Goal: Task Accomplishment & Management: Manage account settings

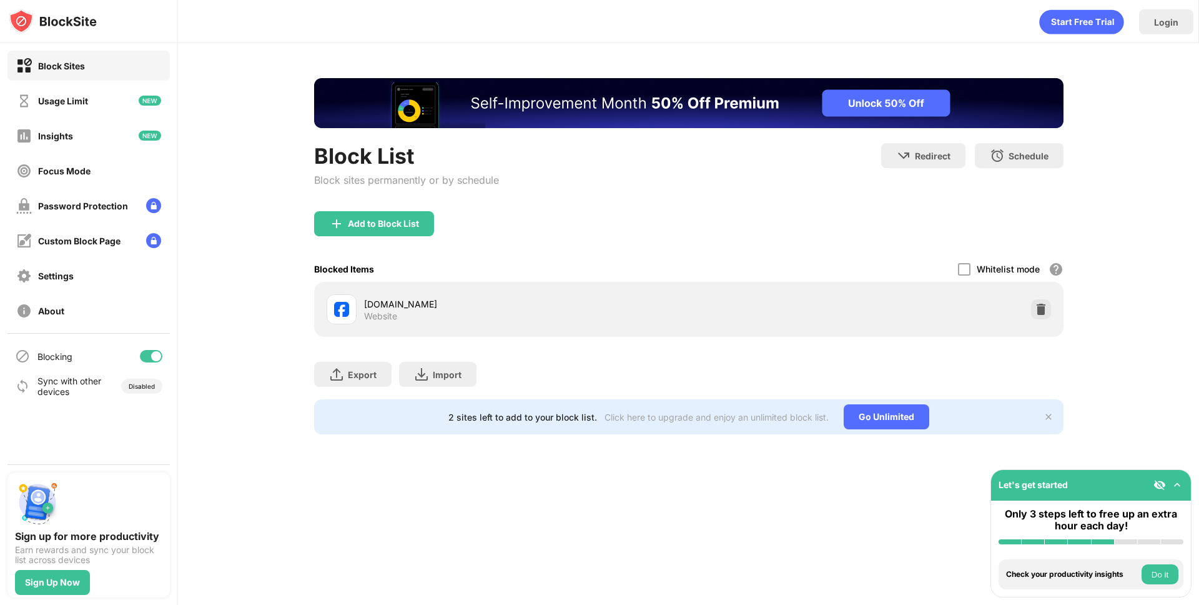
click at [1003, 343] on div "Export Export Files (for websites items only) Import Import Files (for websites…" at bounding box center [689, 368] width 750 height 62
click at [1041, 307] on img at bounding box center [1041, 309] width 12 height 12
